Goal: Task Accomplishment & Management: Use online tool/utility

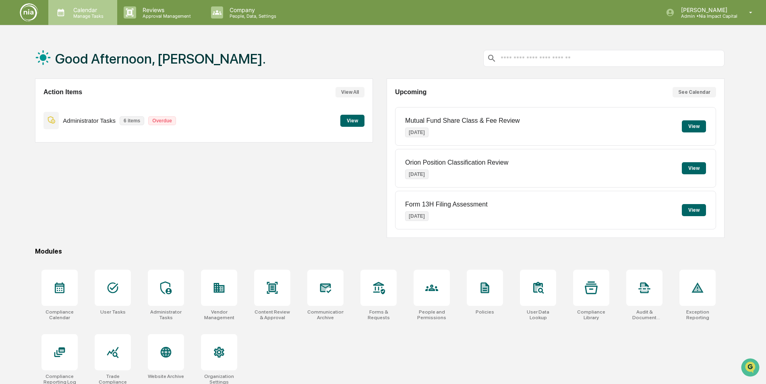
click at [85, 18] on p "Manage Tasks" at bounding box center [87, 16] width 41 height 6
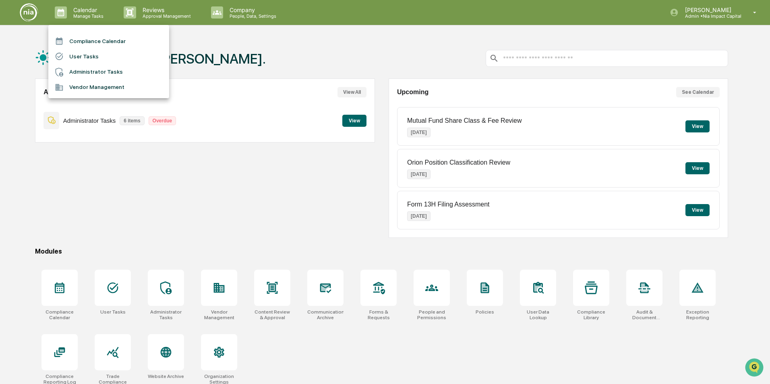
click at [123, 41] on li "Compliance Calendar" at bounding box center [108, 40] width 121 height 15
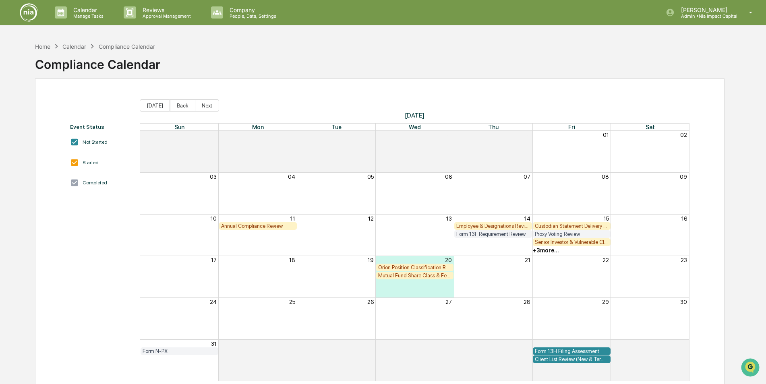
scroll to position [38, 0]
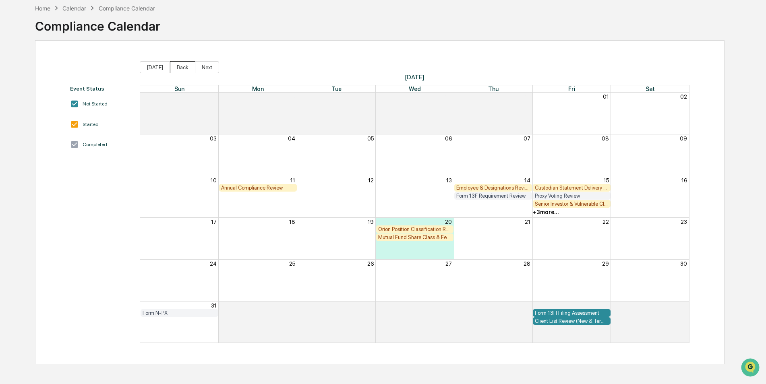
click at [177, 69] on button "Back" at bounding box center [182, 67] width 25 height 12
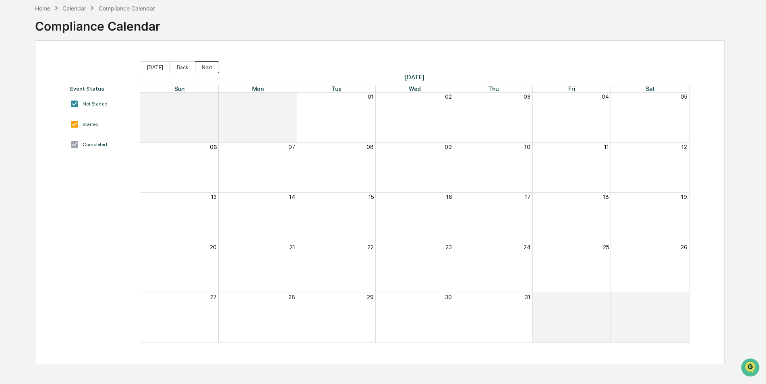
click at [196, 69] on button "Next" at bounding box center [207, 67] width 24 height 12
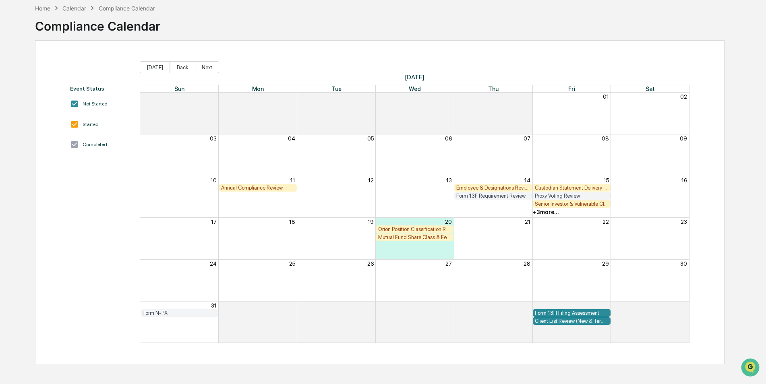
click at [564, 187] on div "Custodian Statement Delivery Review" at bounding box center [572, 188] width 74 height 6
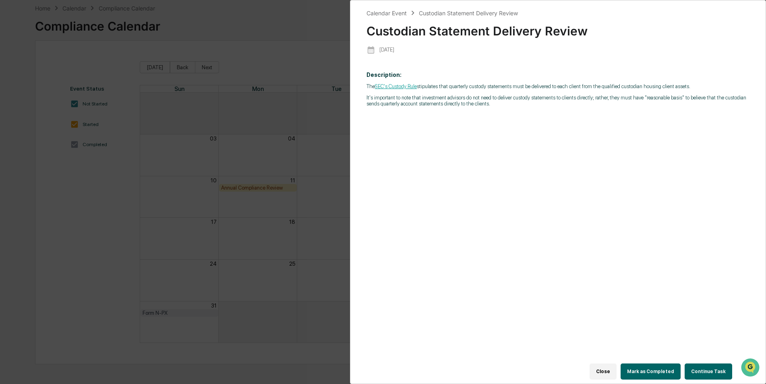
click at [416, 87] on link "SEC's Custody Rule" at bounding box center [396, 86] width 42 height 6
click at [709, 365] on button "Continue Task" at bounding box center [709, 372] width 48 height 16
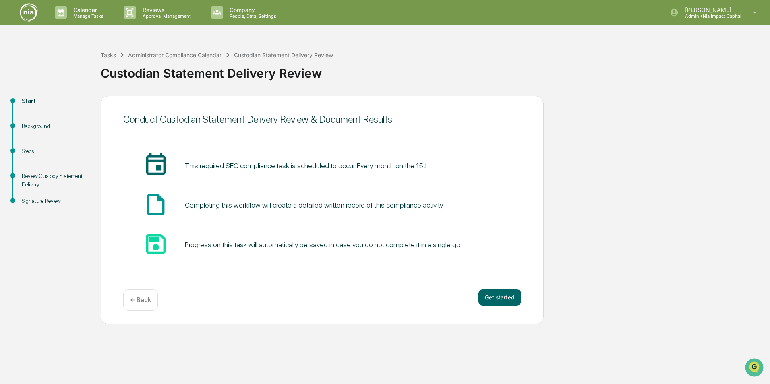
click at [127, 300] on div "← Back" at bounding box center [140, 300] width 35 height 21
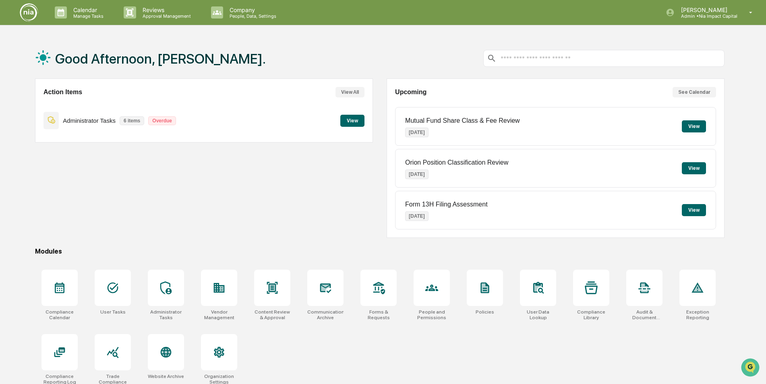
click at [345, 120] on button "View" at bounding box center [352, 121] width 24 height 12
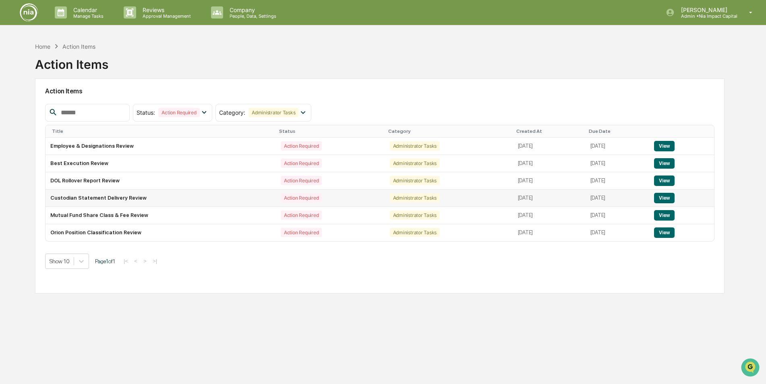
click at [134, 198] on td "Custodian Statement Delivery Review" at bounding box center [161, 198] width 230 height 17
click at [672, 197] on button "View" at bounding box center [664, 198] width 21 height 10
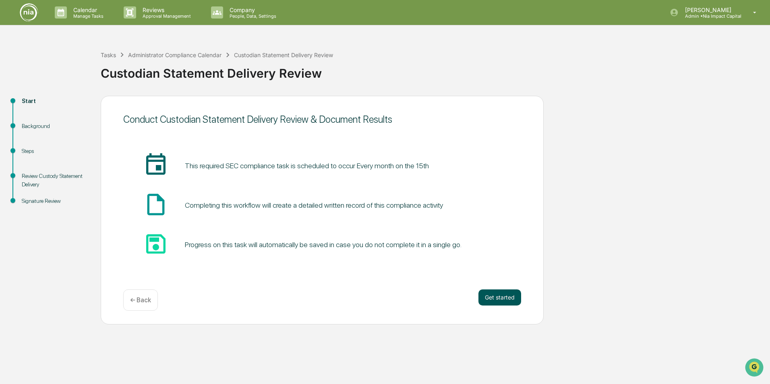
click at [499, 299] on button "Get started" at bounding box center [500, 298] width 43 height 16
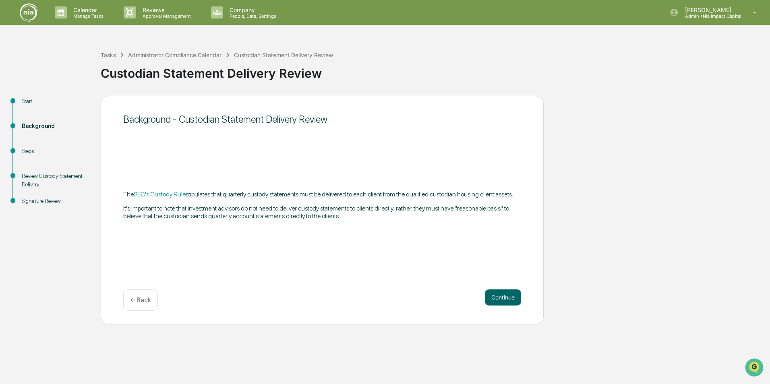
click at [180, 195] on link "SEC's Custody Rule" at bounding box center [160, 195] width 52 height 8
click at [81, 10] on p "Calendar" at bounding box center [87, 9] width 41 height 7
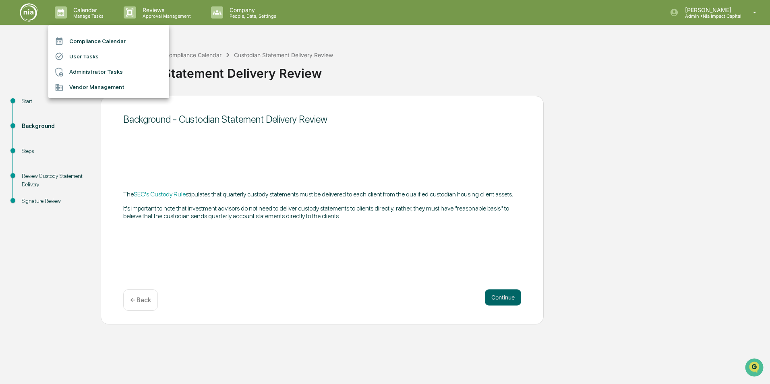
click at [71, 43] on li "Compliance Calendar" at bounding box center [108, 40] width 121 height 15
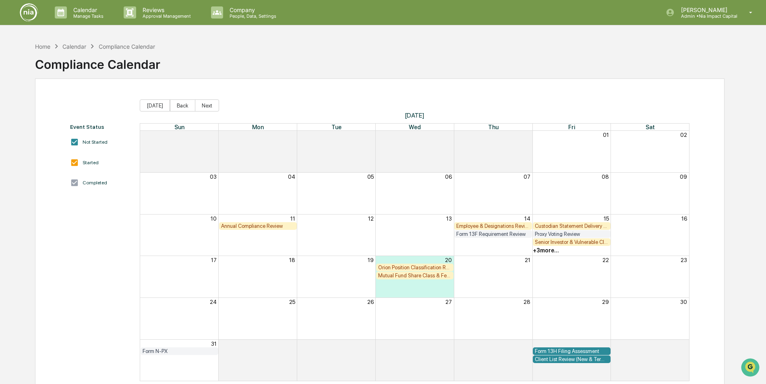
click at [546, 251] on div "+ 3 more..." at bounding box center [546, 250] width 26 height 6
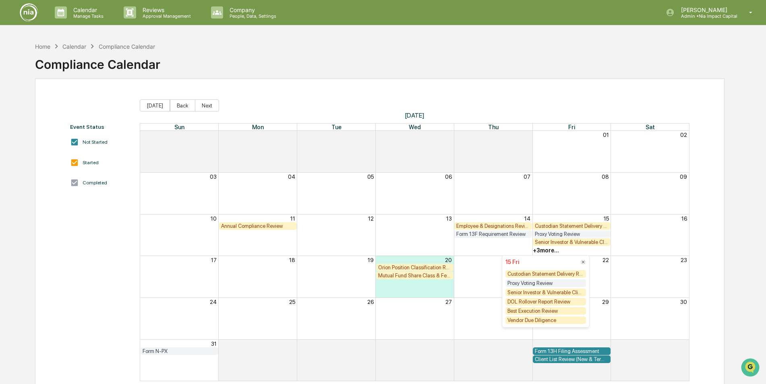
click at [640, 281] on div "Month View" at bounding box center [650, 276] width 79 height 41
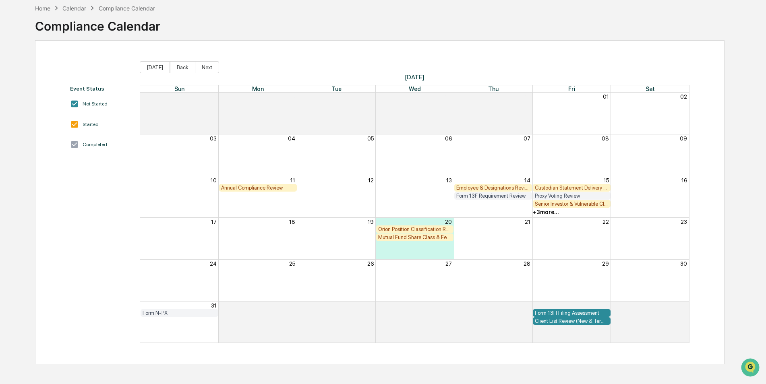
click at [548, 213] on div "+ 3 more..." at bounding box center [546, 212] width 26 height 6
